Goal: Transaction & Acquisition: Obtain resource

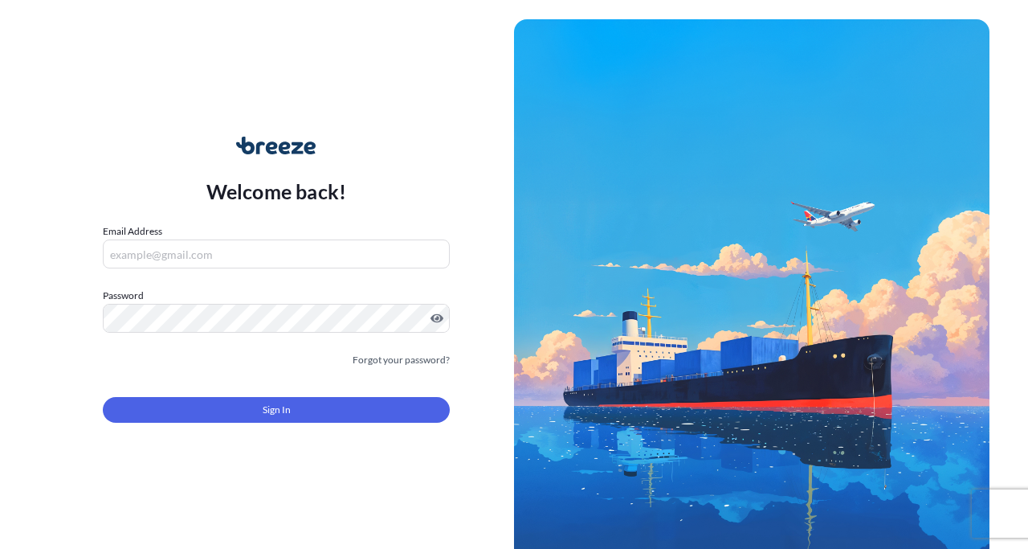
type input "[EMAIL_ADDRESS][DOMAIN_NAME]"
click at [248, 257] on input "[EMAIL_ADDRESS][DOMAIN_NAME]" at bounding box center [276, 253] width 347 height 29
type input "[EMAIL_ADDRESS][DOMAIN_NAME]"
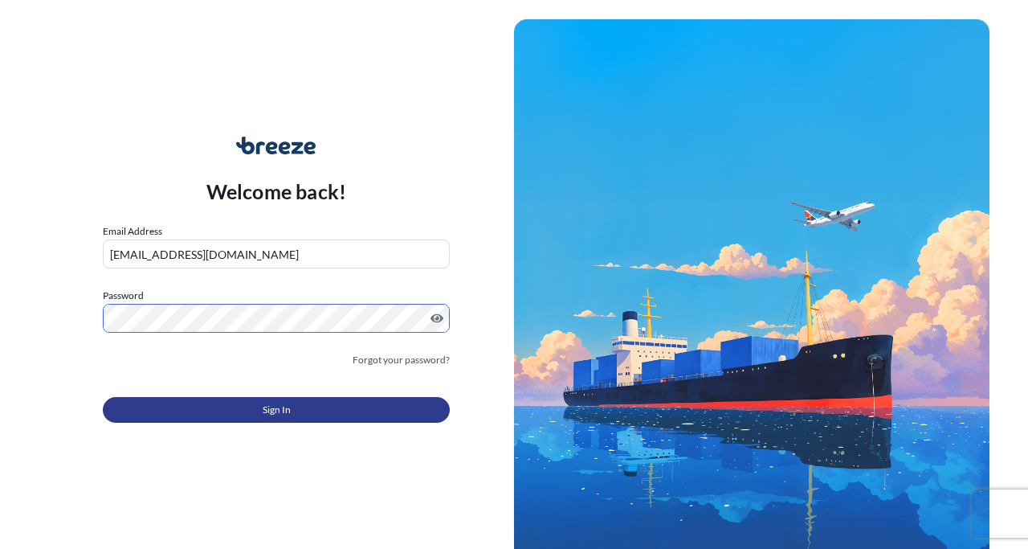
click at [242, 407] on button "Sign In" at bounding box center [276, 410] width 347 height 26
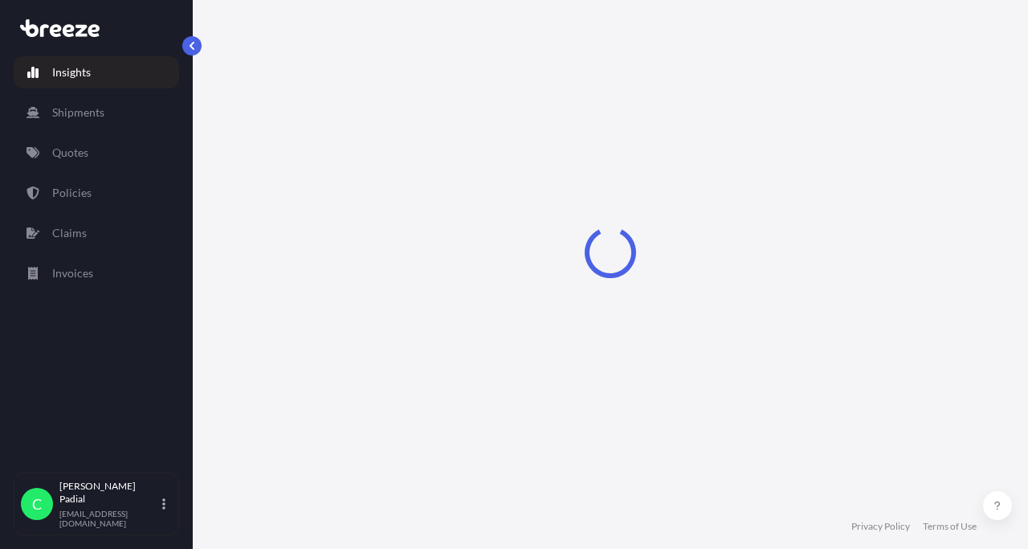
select select "2025"
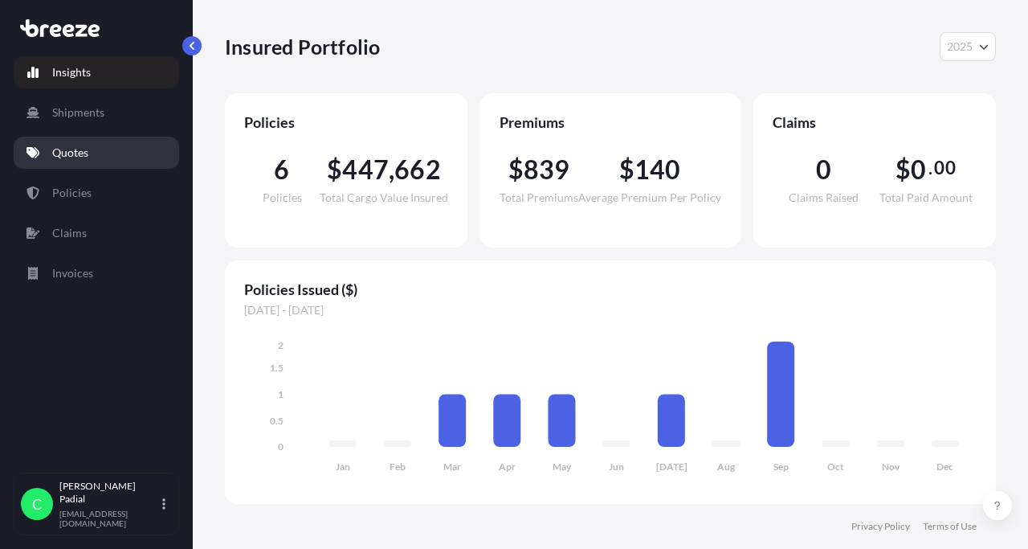
click at [99, 153] on link "Quotes" at bounding box center [96, 153] width 165 height 32
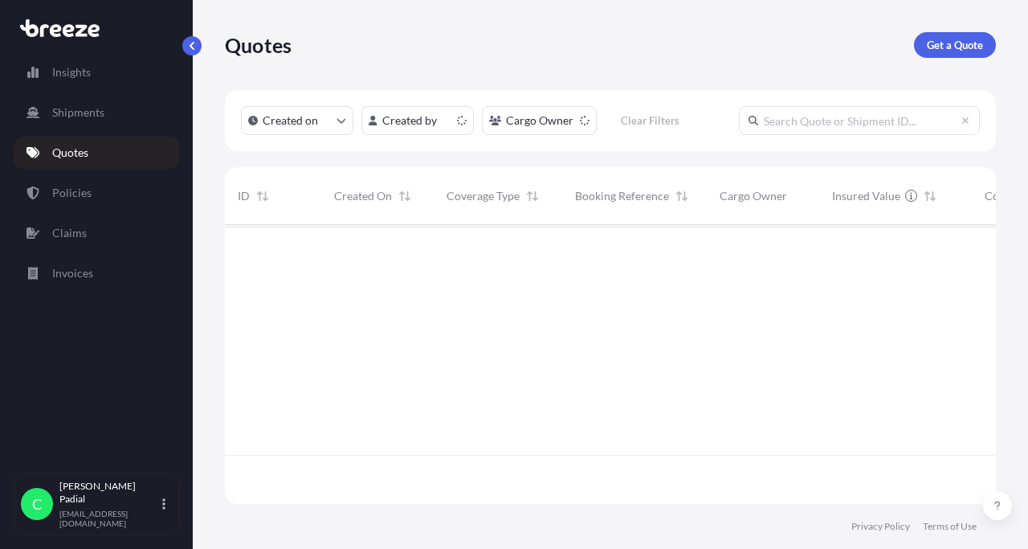
scroll to position [288, 771]
click at [951, 45] on p "Get a Quote" at bounding box center [955, 45] width 56 height 16
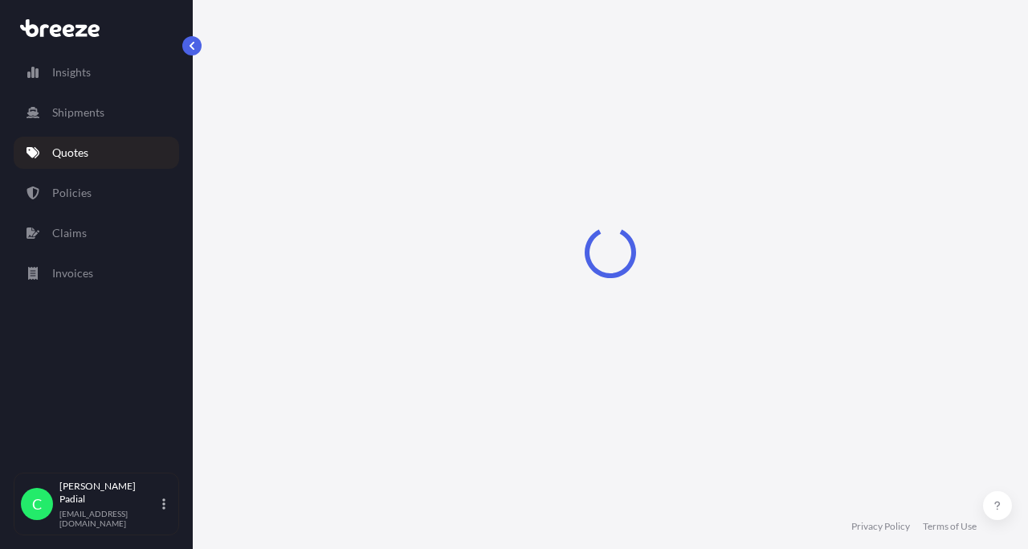
select select "Sea"
select select "1"
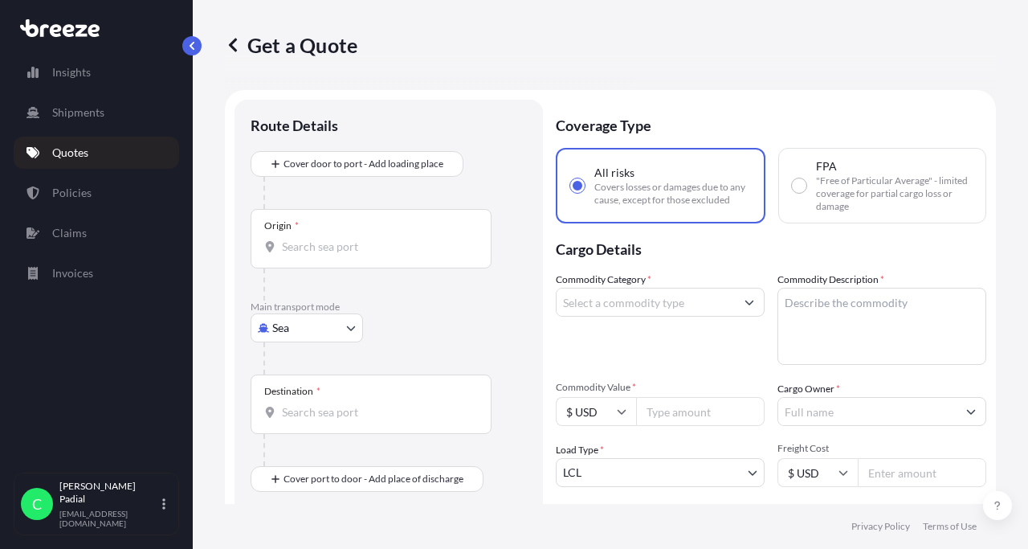
scroll to position [26, 0]
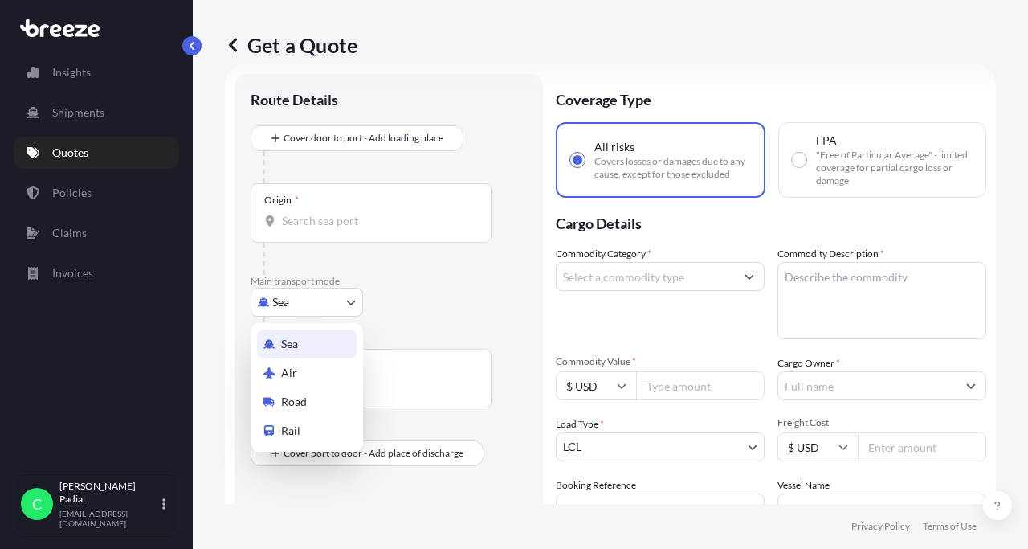
click at [310, 306] on body "Insights Shipments Quotes Policies Claims Invoices C [PERSON_NAME] [EMAIL_ADDRE…" at bounding box center [514, 274] width 1028 height 549
click at [298, 394] on span "Road" at bounding box center [294, 402] width 26 height 16
select select "Road"
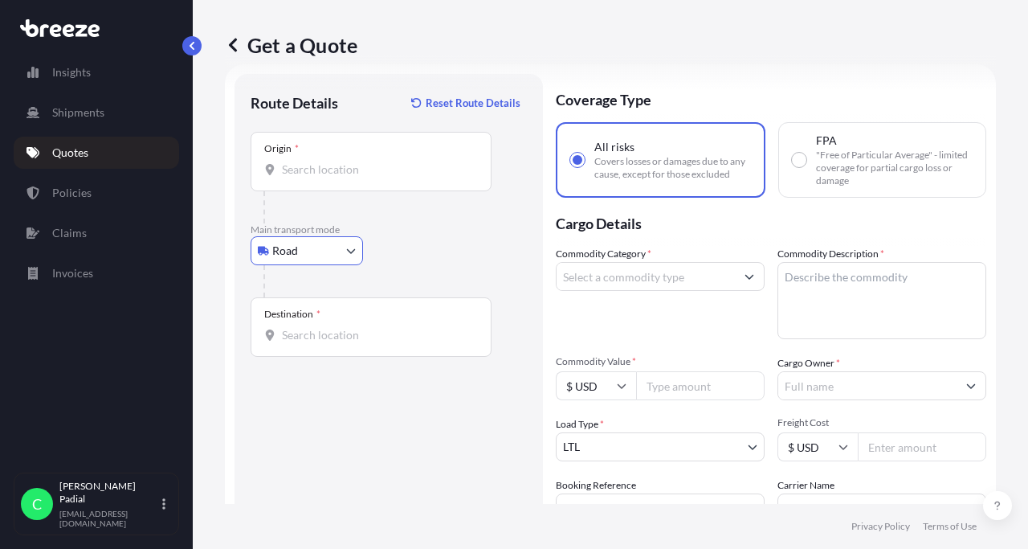
click at [320, 172] on input "Origin *" at bounding box center [377, 169] width 190 height 16
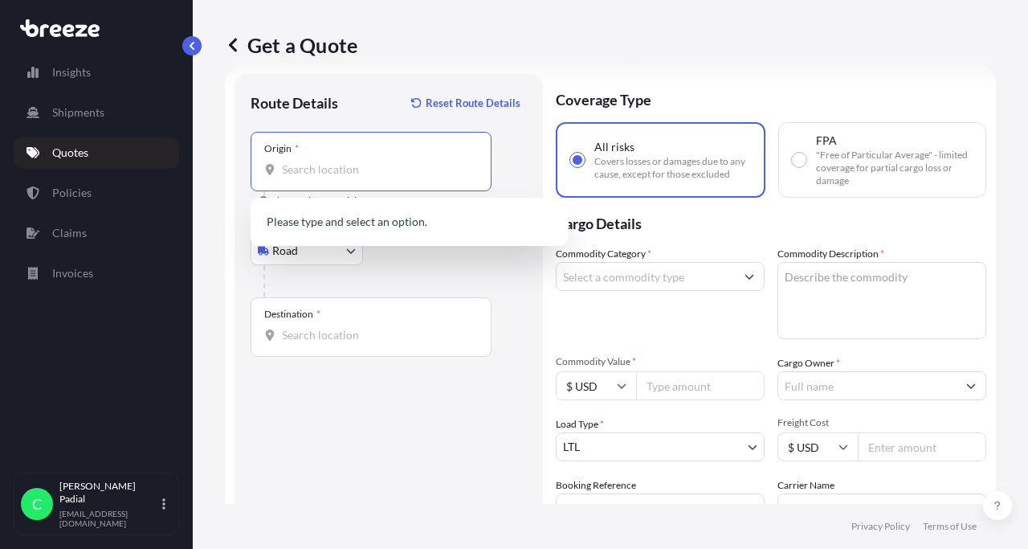
paste input "5 [PERSON_NAME] 290. Col Trabajadores [GEOGRAPHIC_DATA], N.L. [GEOGRAPHIC_DATA]…"
click at [364, 174] on input "5 [PERSON_NAME] 290. Col Trabajadores [GEOGRAPHIC_DATA], N.L. [GEOGRAPHIC_DATA]…" at bounding box center [377, 169] width 190 height 16
drag, startPoint x: 357, startPoint y: 169, endPoint x: 254, endPoint y: 159, distance: 104.1
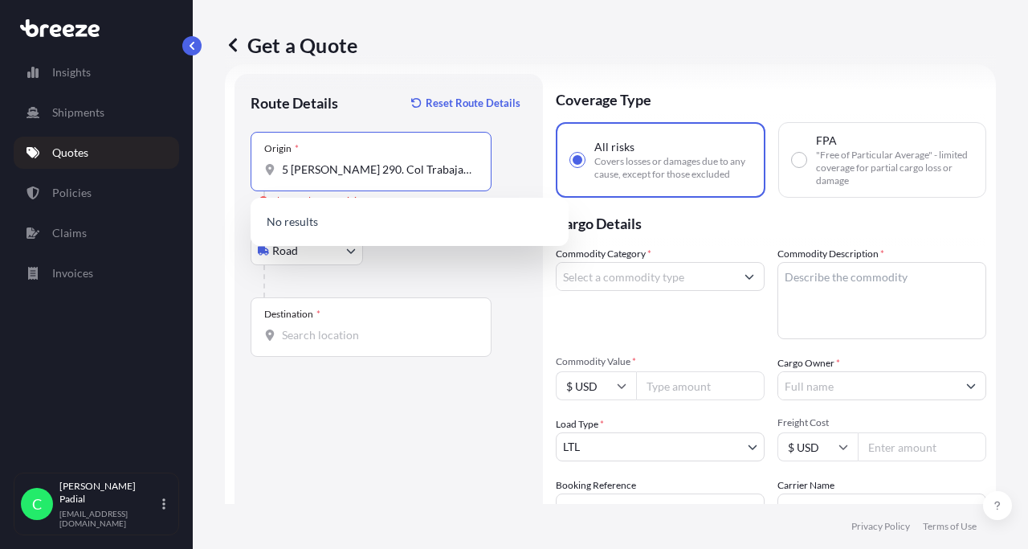
click at [254, 159] on div "Origin * 5 [PERSON_NAME] 290. Col Trabajadores [GEOGRAPHIC_DATA], N.L. [GEOGRAP…" at bounding box center [371, 161] width 241 height 59
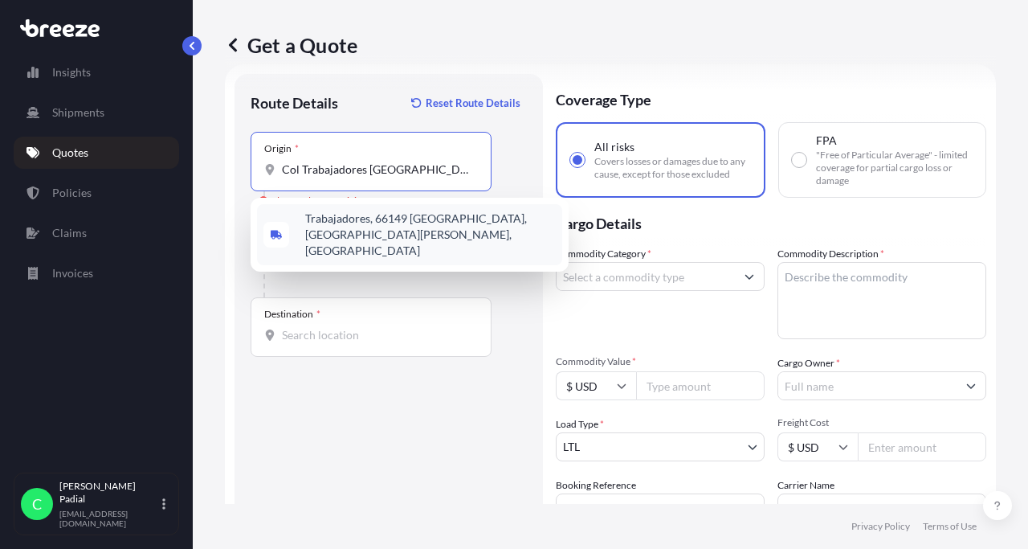
click at [381, 221] on span "Trabajadores, 66149 [GEOGRAPHIC_DATA], [GEOGRAPHIC_DATA][PERSON_NAME], [GEOGRAP…" at bounding box center [430, 234] width 251 height 48
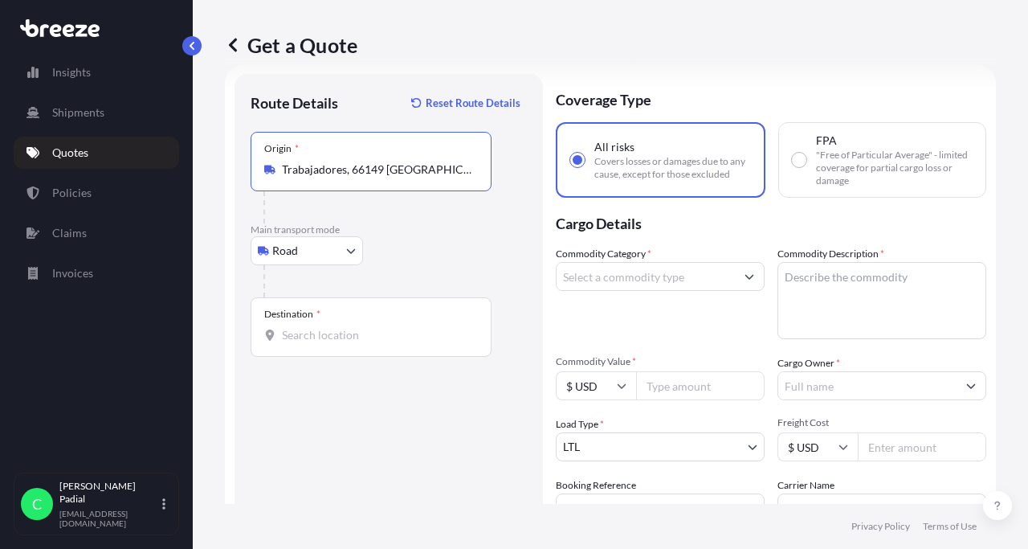
type input "Trabajadores, 66149 [GEOGRAPHIC_DATA], [GEOGRAPHIC_DATA][PERSON_NAME], [GEOGRAP…"
click at [309, 337] on input "Destination *" at bounding box center [377, 335] width 190 height 16
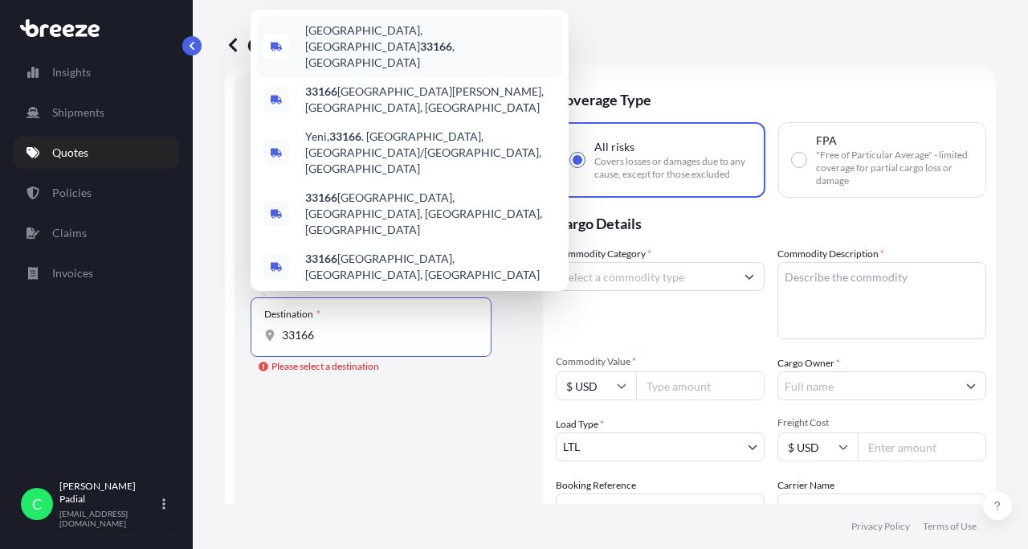
click at [411, 71] on span "[GEOGRAPHIC_DATA] , [GEOGRAPHIC_DATA]" at bounding box center [430, 46] width 251 height 48
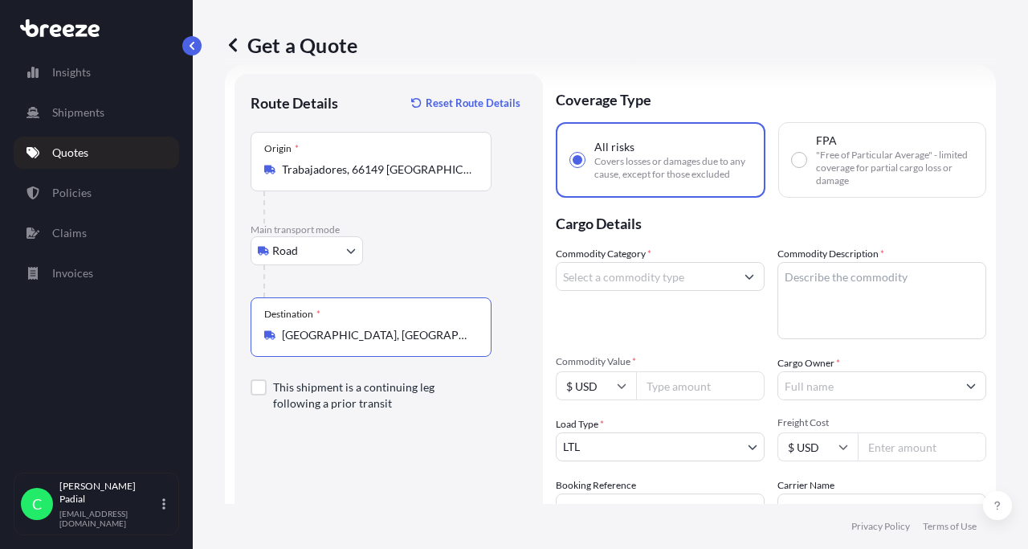
type input "[GEOGRAPHIC_DATA], [GEOGRAPHIC_DATA]"
click at [607, 277] on input "Commodity Category *" at bounding box center [646, 276] width 178 height 29
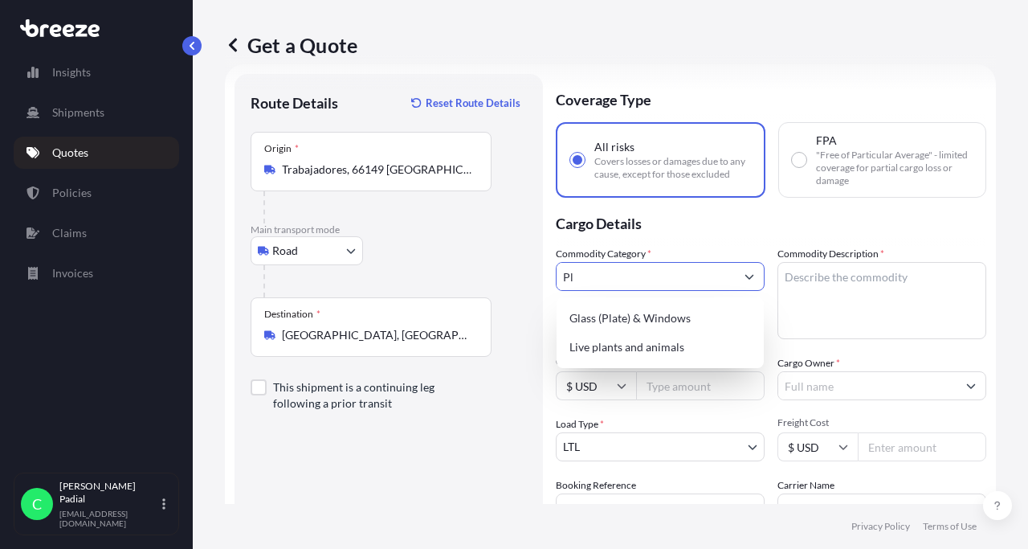
type input "P"
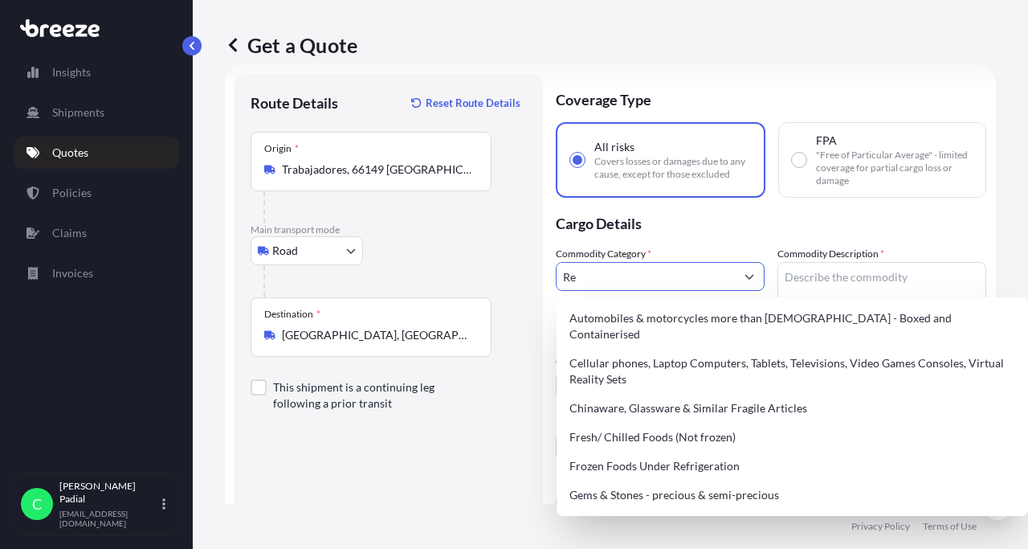
type input "R"
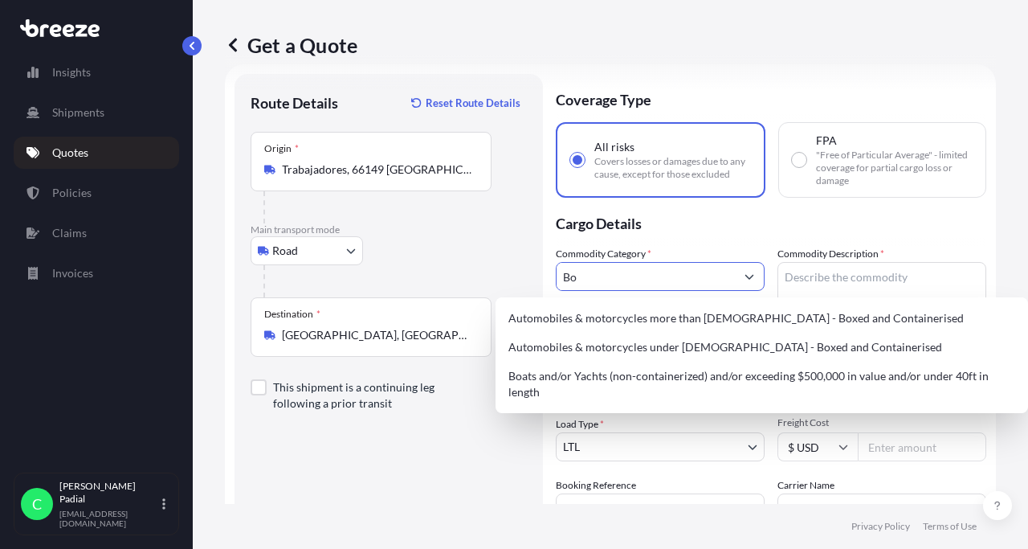
type input "B"
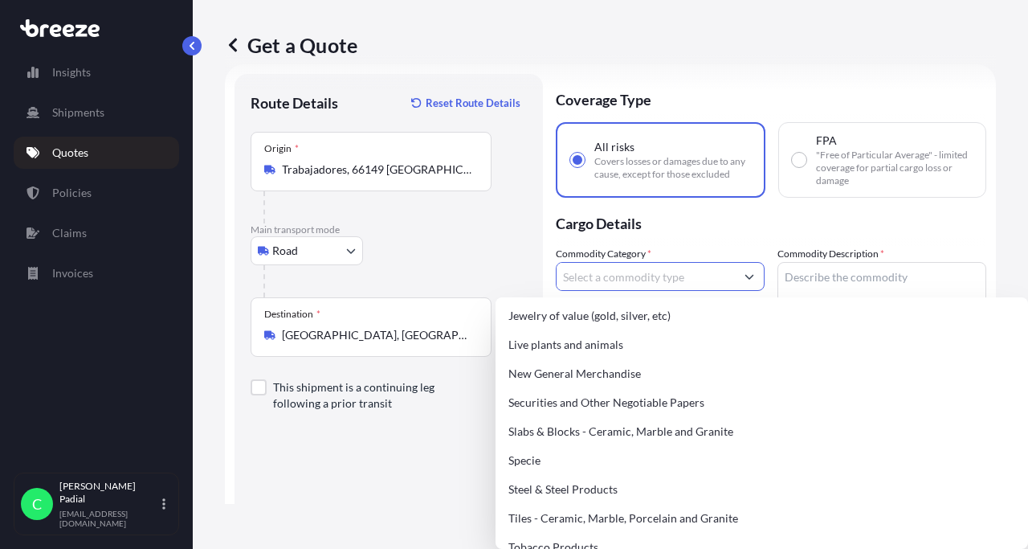
scroll to position [675, 0]
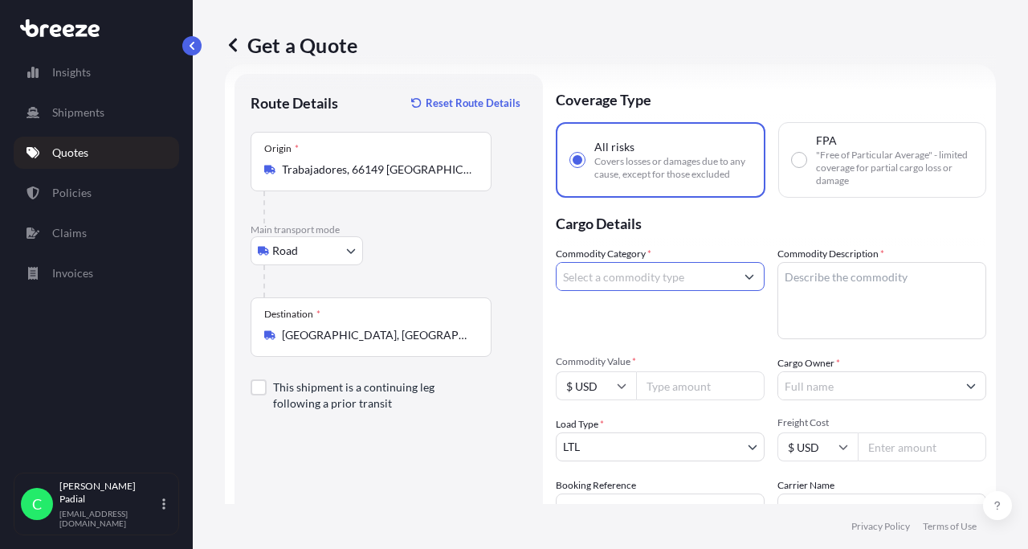
click at [628, 285] on input "Commodity Category *" at bounding box center [646, 276] width 178 height 29
click at [752, 275] on icon "Show suggestions" at bounding box center [750, 276] width 10 height 10
click at [647, 280] on input "Commodity Category *" at bounding box center [646, 276] width 178 height 29
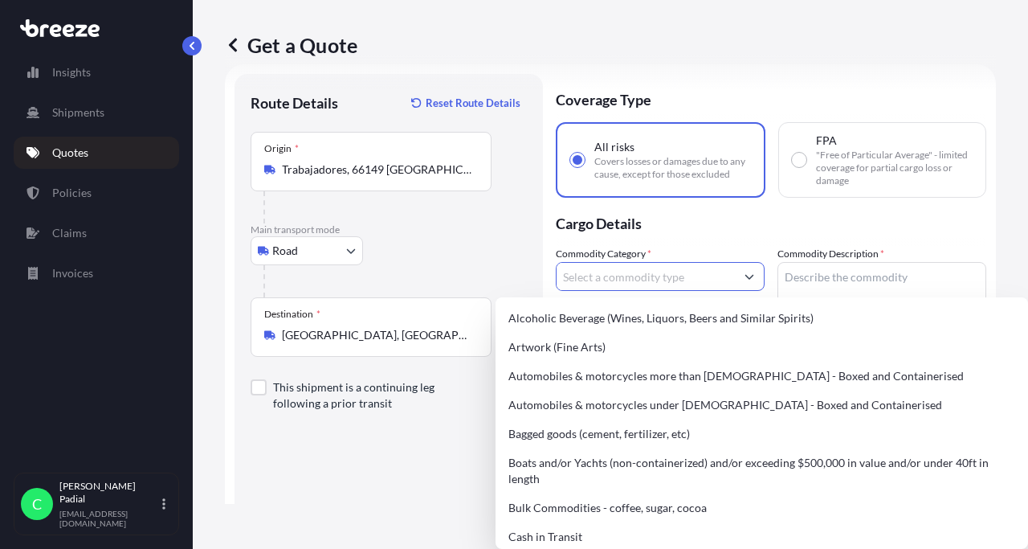
click at [751, 278] on icon "Show suggestions" at bounding box center [750, 276] width 10 height 10
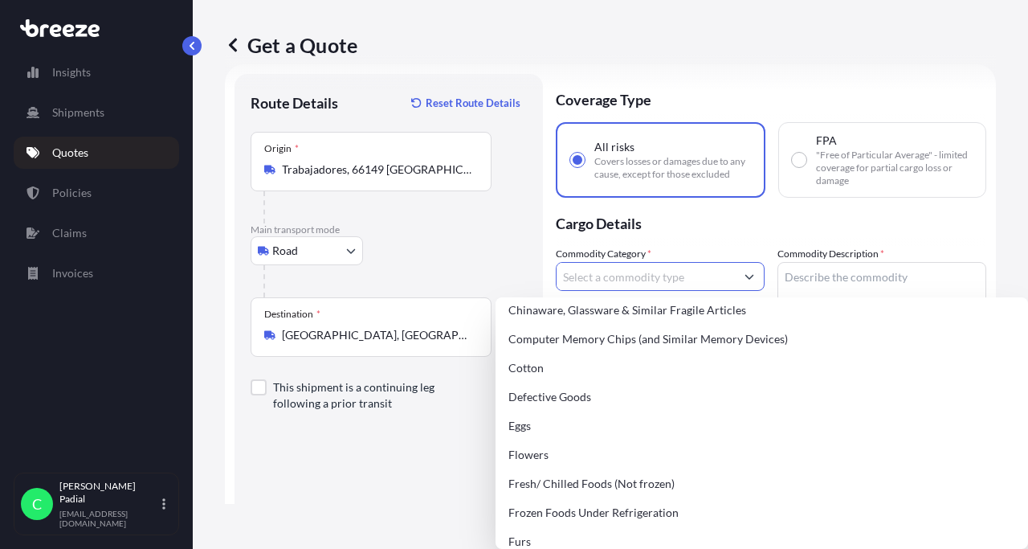
scroll to position [675, 0]
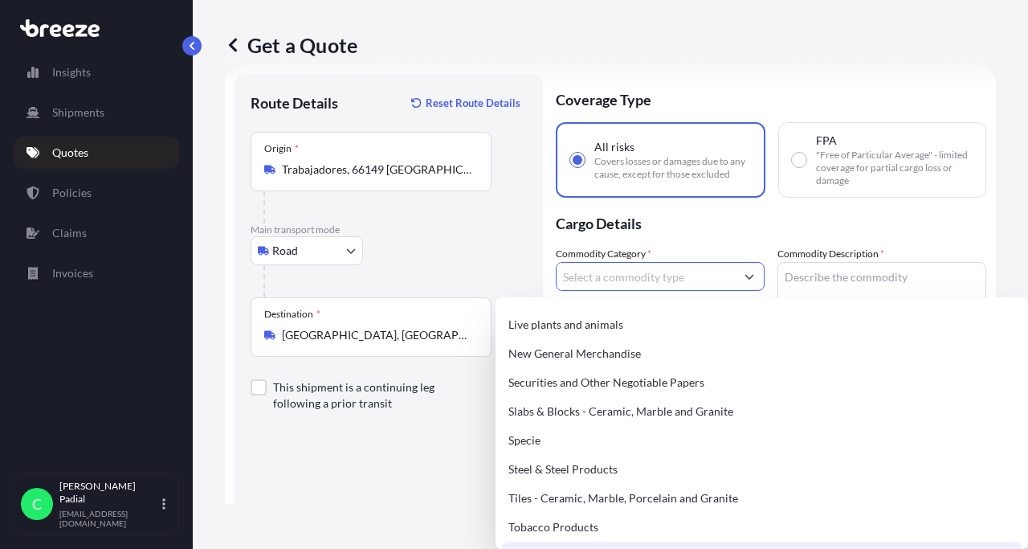
click at [605, 541] on div "Used Goods and/or Merchandise" at bounding box center [762, 555] width 520 height 29
type input "Used Goods and/or Merchandise"
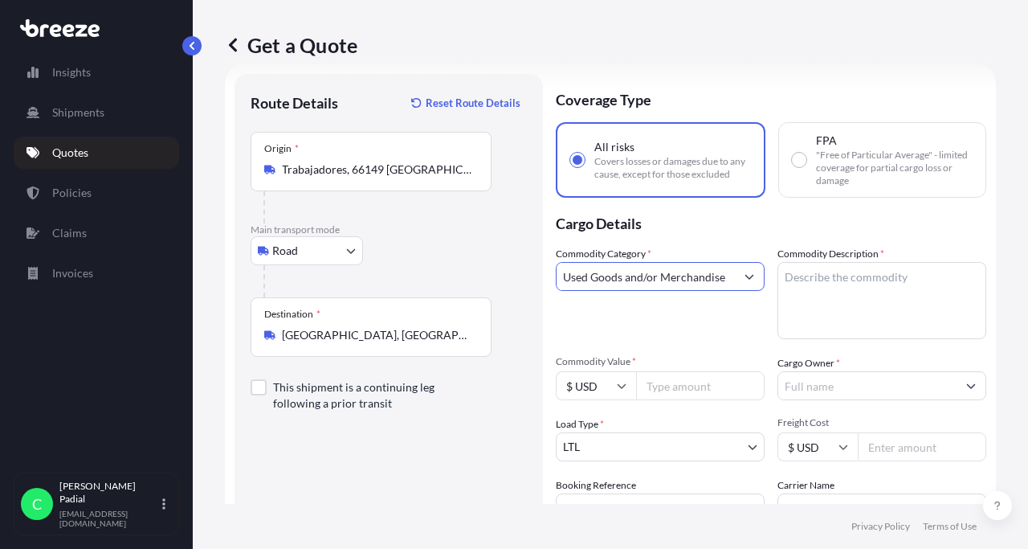
click at [811, 276] on textarea "Commodity Description *" at bounding box center [882, 300] width 209 height 77
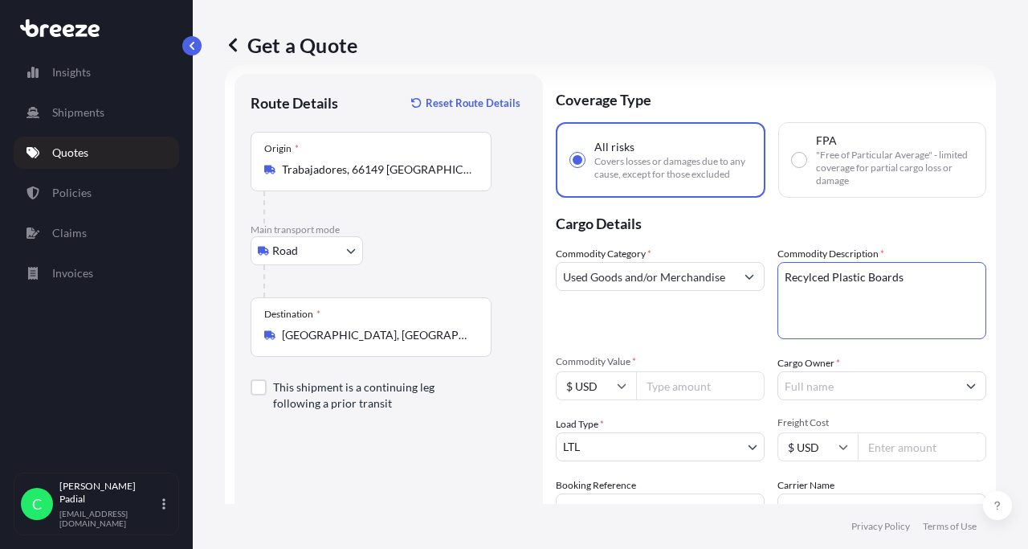
click at [811, 281] on textarea "Recylced Plastic Boards" at bounding box center [882, 300] width 209 height 77
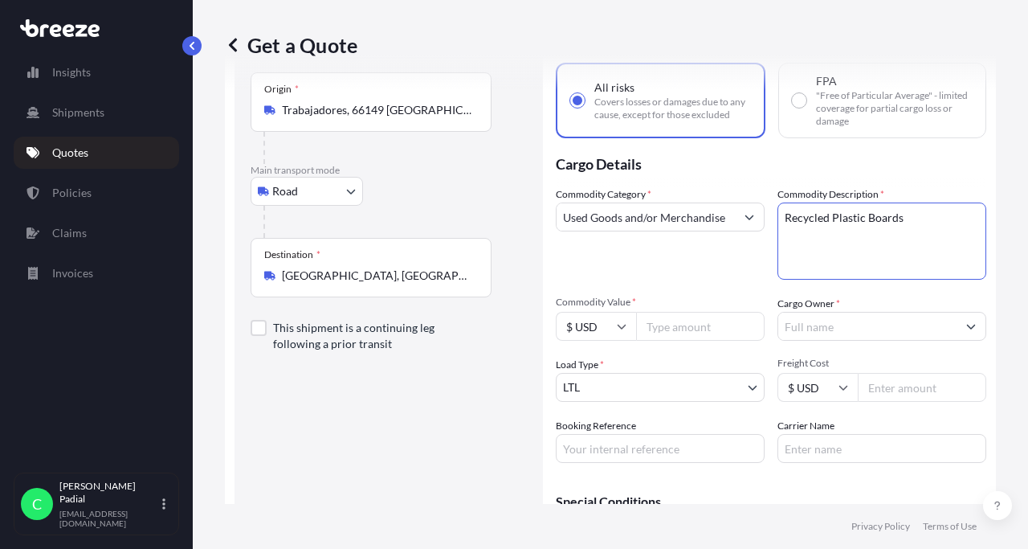
scroll to position [86, 0]
type textarea "Recycled Plastic Boards"
click at [670, 324] on input "Commodity Value *" at bounding box center [700, 325] width 129 height 29
type input "5076"
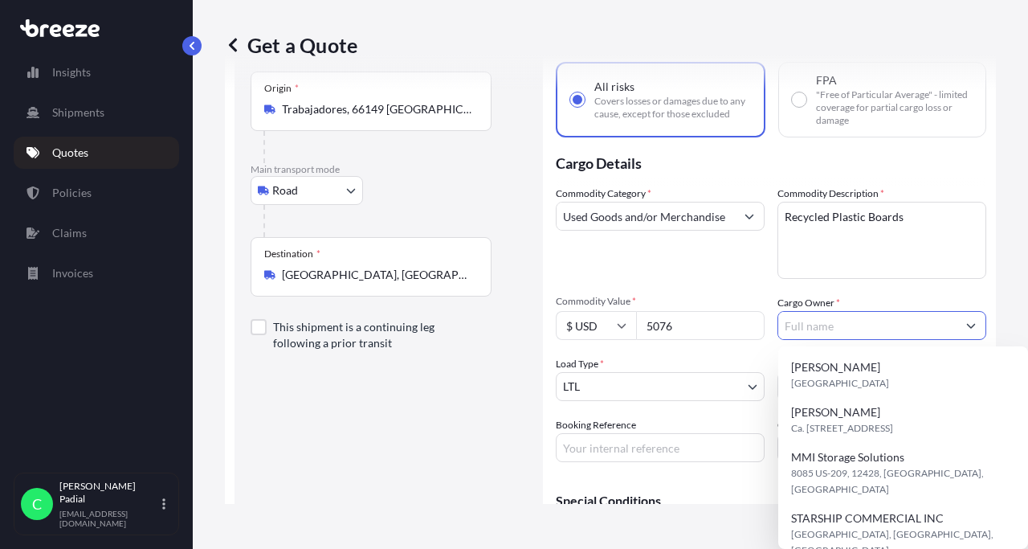
click at [856, 328] on input "Cargo Owner *" at bounding box center [867, 325] width 178 height 29
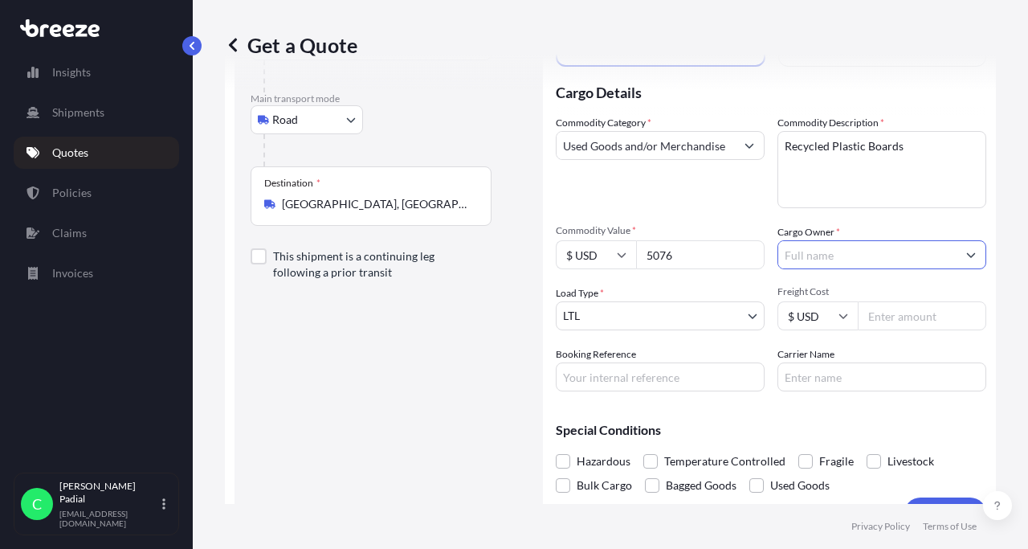
scroll to position [168, 0]
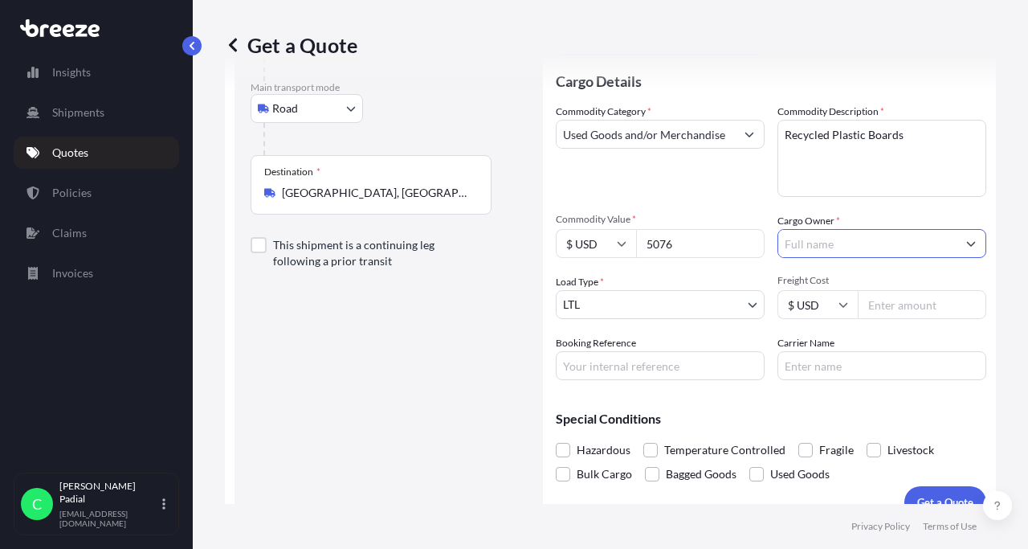
click at [821, 246] on input "Cargo Owner *" at bounding box center [867, 243] width 178 height 29
click at [869, 247] on input "Cargo Owner *" at bounding box center [867, 243] width 178 height 29
click at [739, 203] on div "Commodity Category * Used Goods and/or Merchandise Commodity Description * Recy…" at bounding box center [771, 242] width 431 height 276
click at [814, 238] on input "Cargo Owner *" at bounding box center [867, 243] width 178 height 29
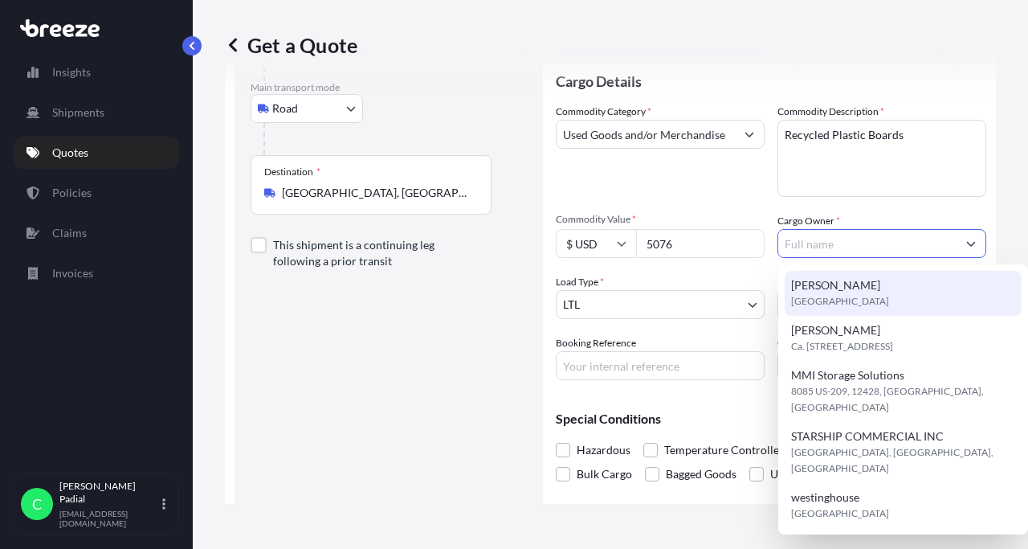
click at [731, 190] on div "Commodity Category * Used Goods and/or Merchandise" at bounding box center [660, 150] width 209 height 93
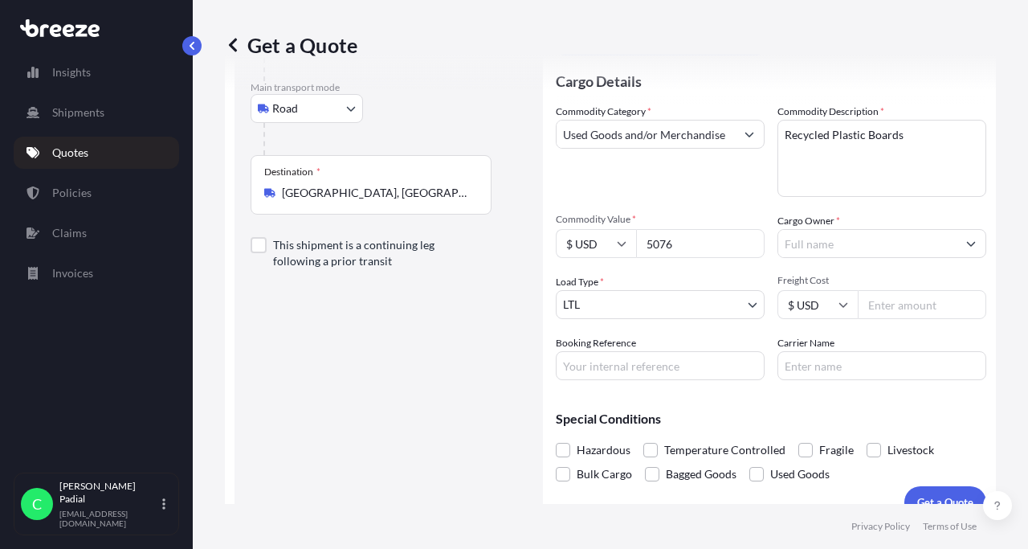
click at [806, 238] on input "Cargo Owner *" at bounding box center [867, 243] width 178 height 29
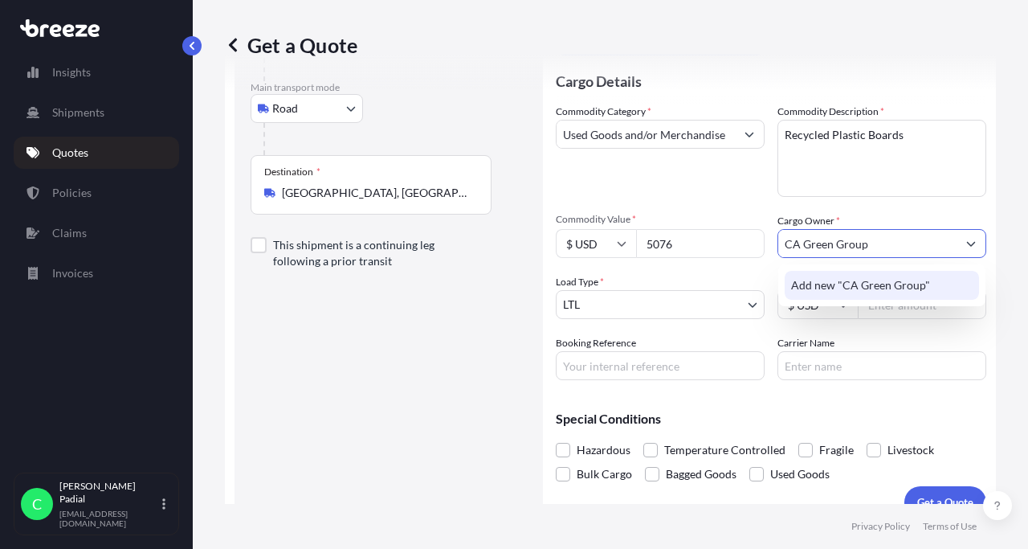
click at [851, 292] on span "Add new "CA Green Group"" at bounding box center [860, 285] width 139 height 16
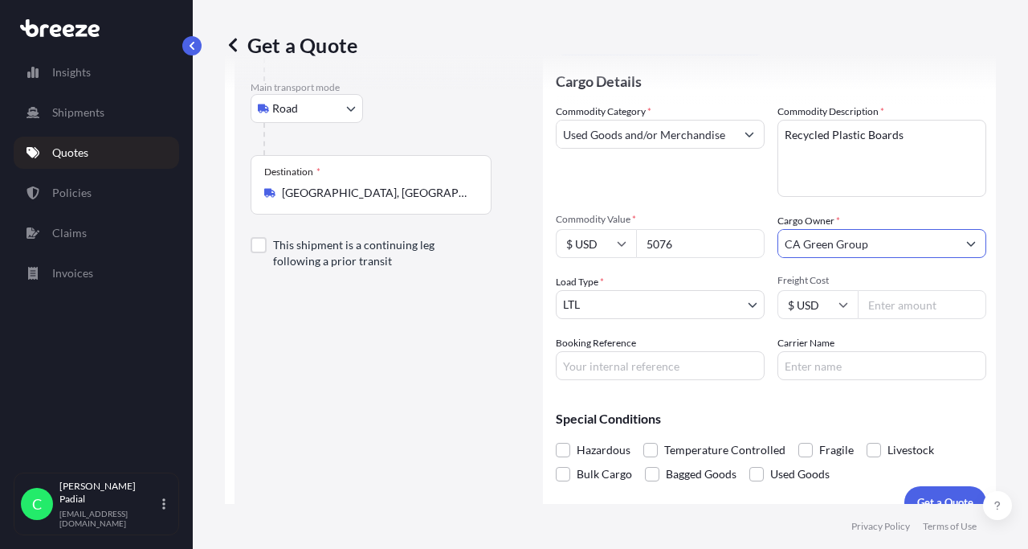
scroll to position [192, 0]
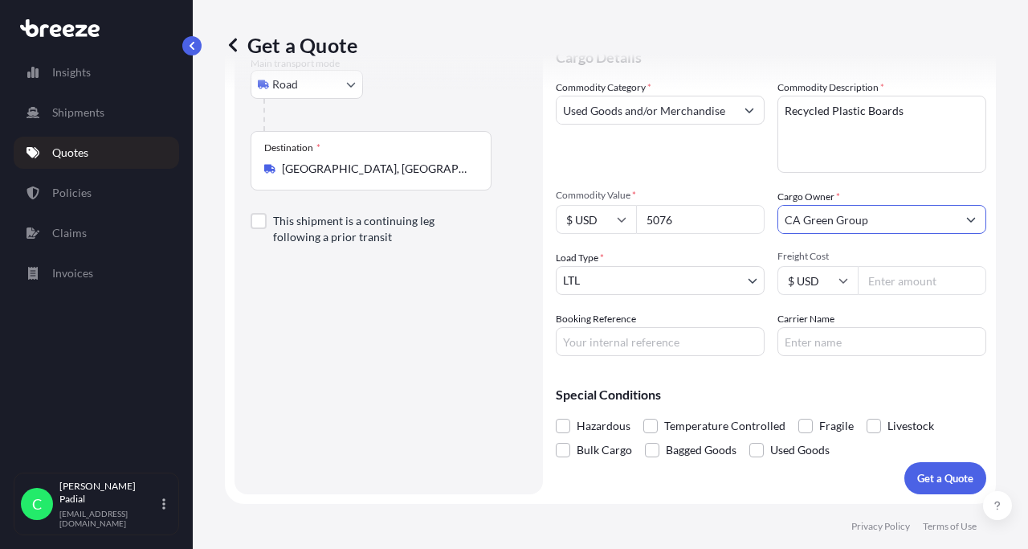
type input "CA Green Group"
click at [886, 279] on input "Freight Cost" at bounding box center [922, 280] width 129 height 29
type input "2637.35"
click at [503, 298] on div "Route Details Reset Route Details Place of loading Road Road Rail Origin * [GEO…" at bounding box center [389, 201] width 276 height 554
click at [929, 474] on p "Get a Quote" at bounding box center [945, 478] width 56 height 16
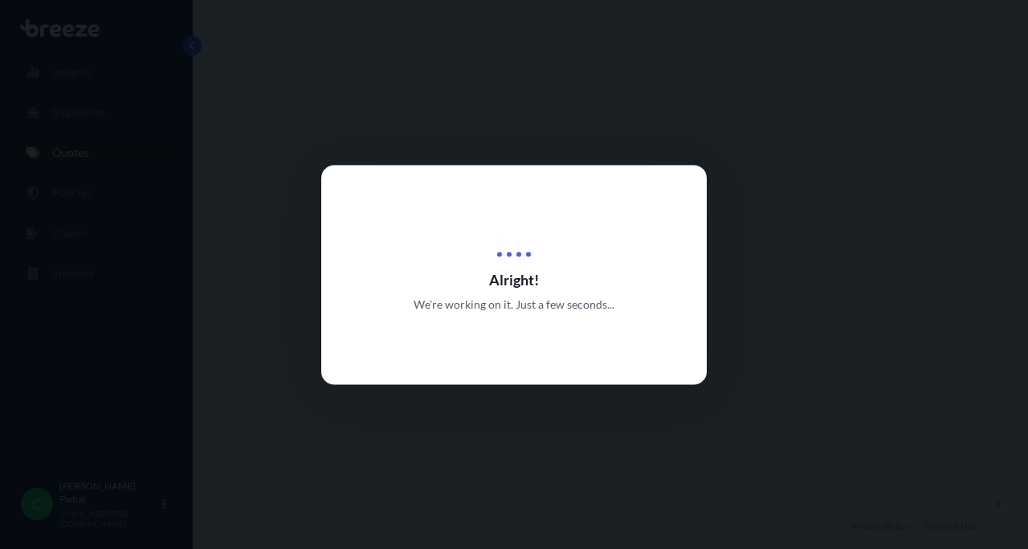
select select "Road"
select select "1"
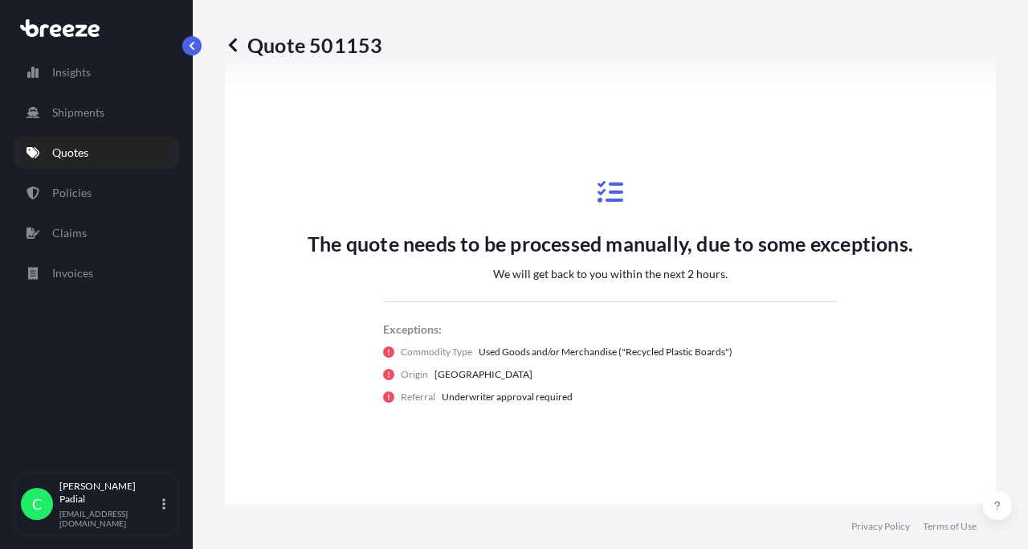
scroll to position [873, 0]
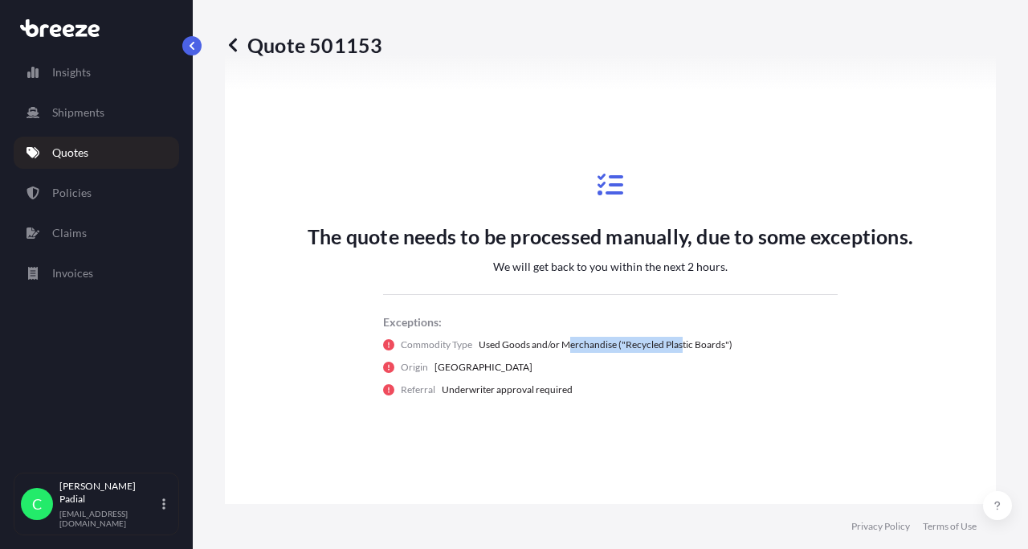
drag, startPoint x: 569, startPoint y: 347, endPoint x: 680, endPoint y: 344, distance: 110.1
click at [680, 344] on p "Used Goods and/or Merchandise ("Recycled Plastic Boards")" at bounding box center [606, 345] width 254 height 16
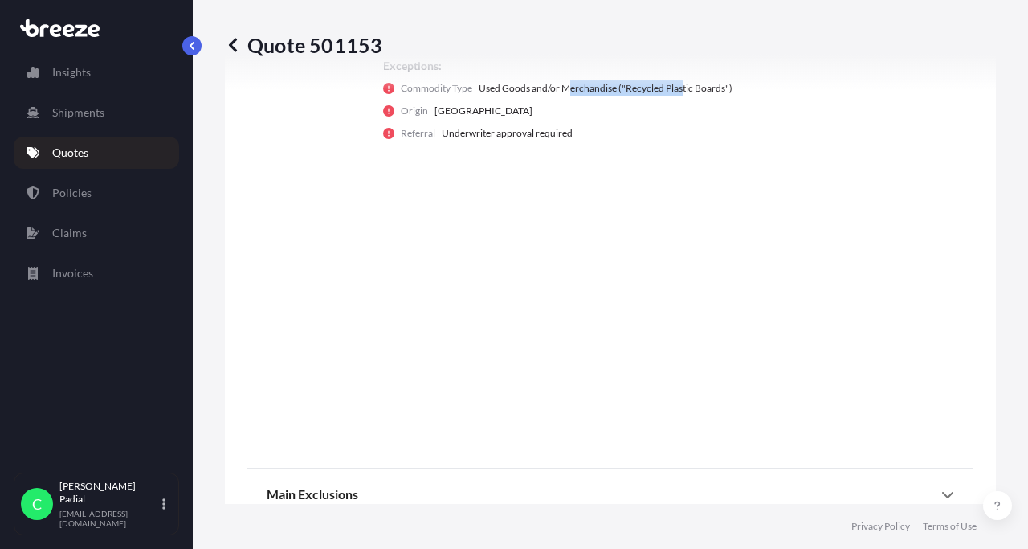
scroll to position [1169, 0]
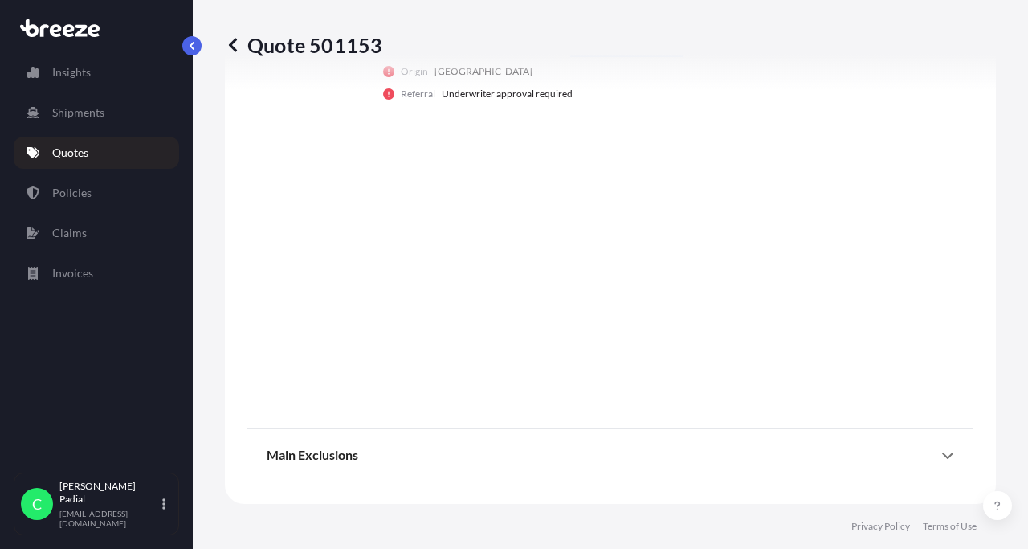
click at [687, 448] on div "Main Exclusions" at bounding box center [611, 454] width 688 height 39
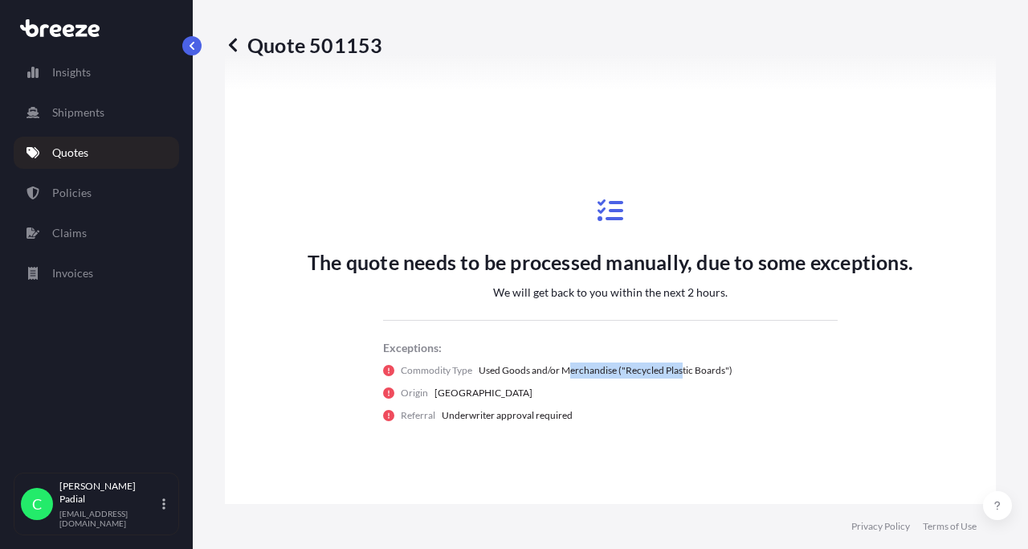
scroll to position [909, 0]
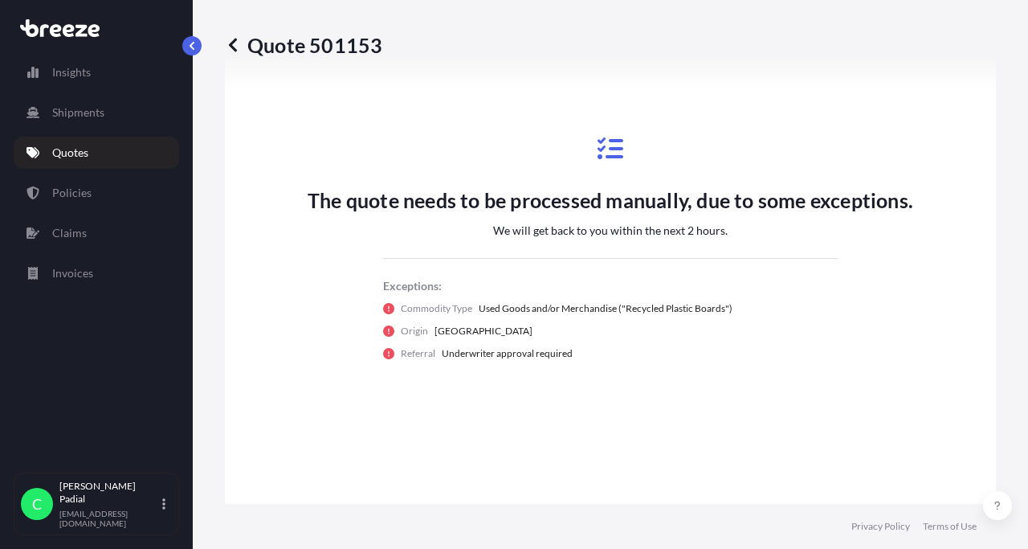
click at [655, 279] on p "Exceptions:" at bounding box center [610, 286] width 455 height 16
drag, startPoint x: 754, startPoint y: 317, endPoint x: 492, endPoint y: 311, distance: 262.7
click at [492, 311] on div "Exceptions: Commodity Type Used Goods and/or Merchandise ("Recycled Plastic Boa…" at bounding box center [610, 320] width 455 height 84
click at [467, 328] on div "Origin [GEOGRAPHIC_DATA]" at bounding box center [610, 331] width 455 height 16
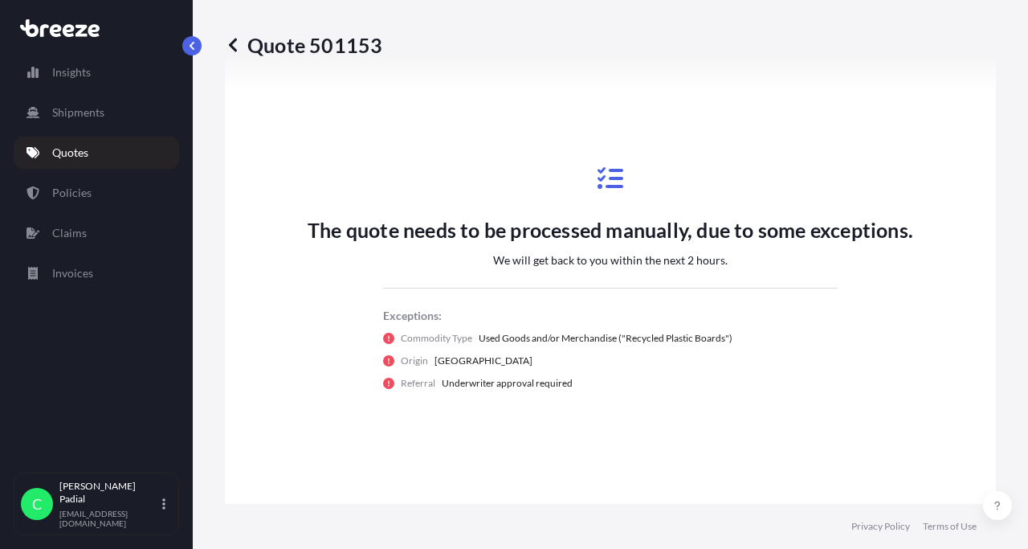
scroll to position [879, 0]
drag, startPoint x: 481, startPoint y: 341, endPoint x: 500, endPoint y: 342, distance: 19.3
click at [500, 342] on p "Used Goods and/or Merchandise ("Recycled Plastic Boards")" at bounding box center [606, 339] width 254 height 16
drag, startPoint x: 467, startPoint y: 359, endPoint x: 435, endPoint y: 359, distance: 32.9
click at [435, 359] on div "Origin [GEOGRAPHIC_DATA]" at bounding box center [610, 361] width 455 height 16
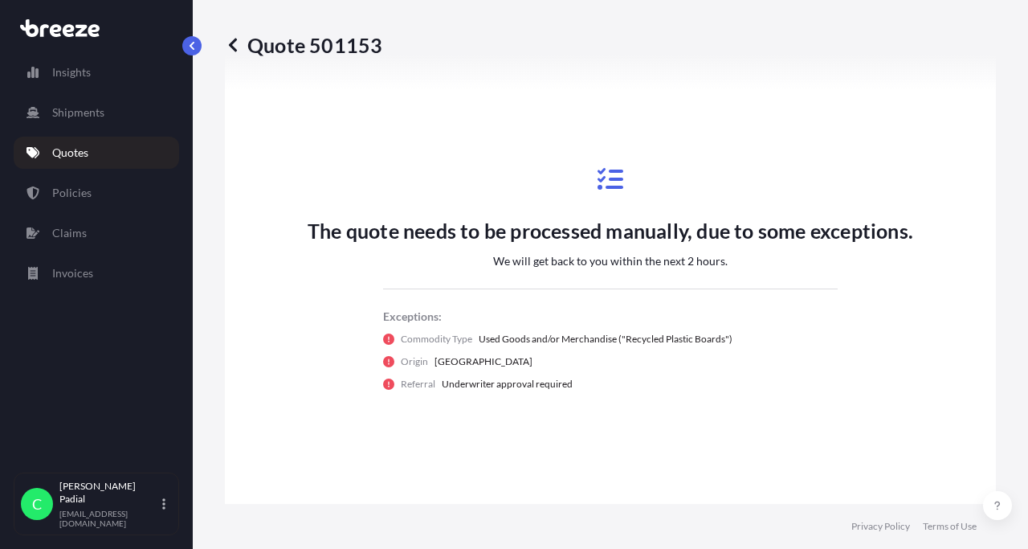
click at [555, 387] on p "Underwriter approval required" at bounding box center [507, 384] width 131 height 16
